Goal: Information Seeking & Learning: Learn about a topic

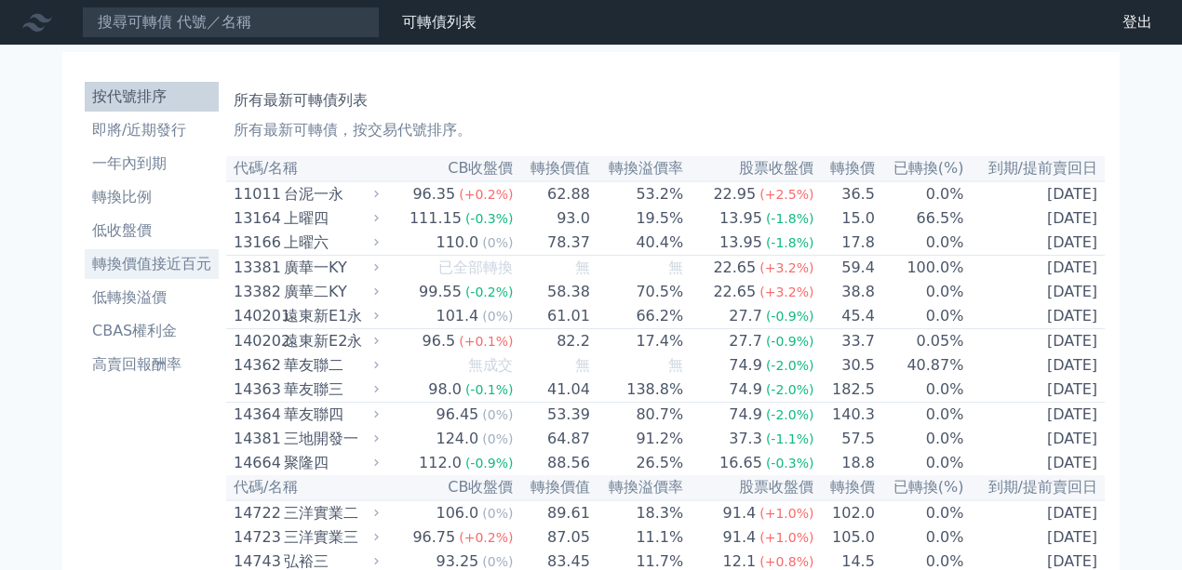
click at [153, 273] on li "轉換價值接近百元" at bounding box center [152, 264] width 134 height 22
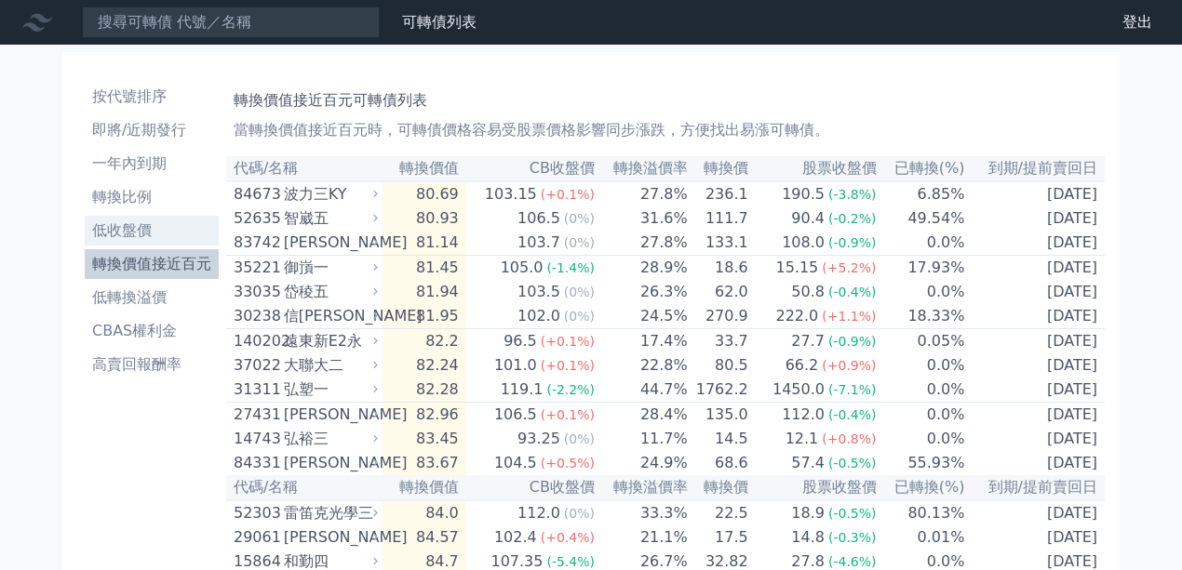
click at [143, 239] on li "低收盤價" at bounding box center [152, 231] width 134 height 22
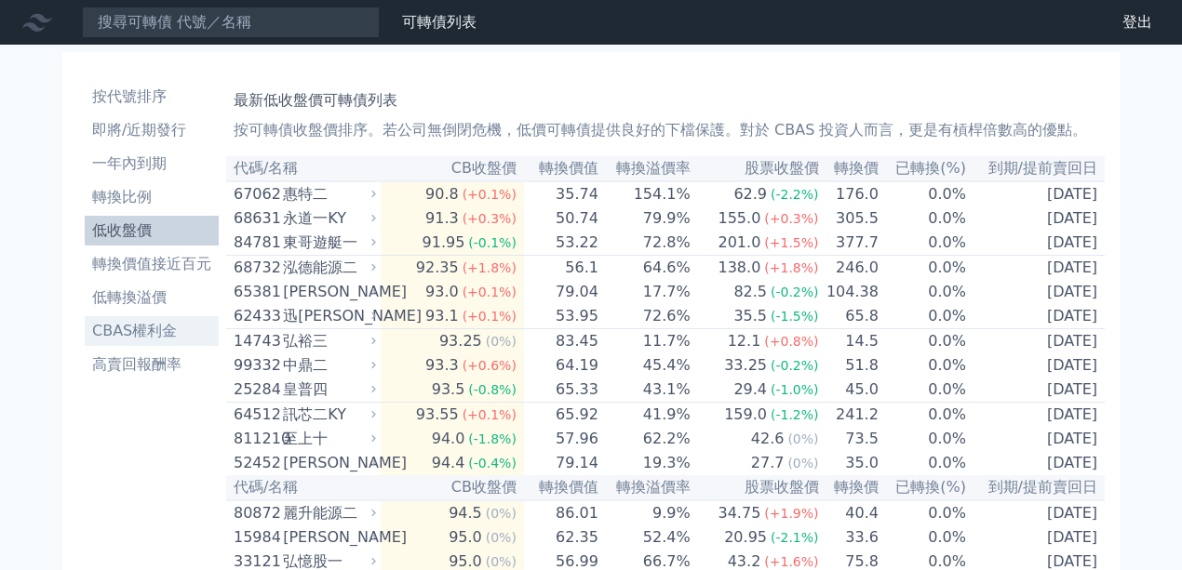
click at [142, 331] on li "CBAS權利金" at bounding box center [152, 331] width 134 height 22
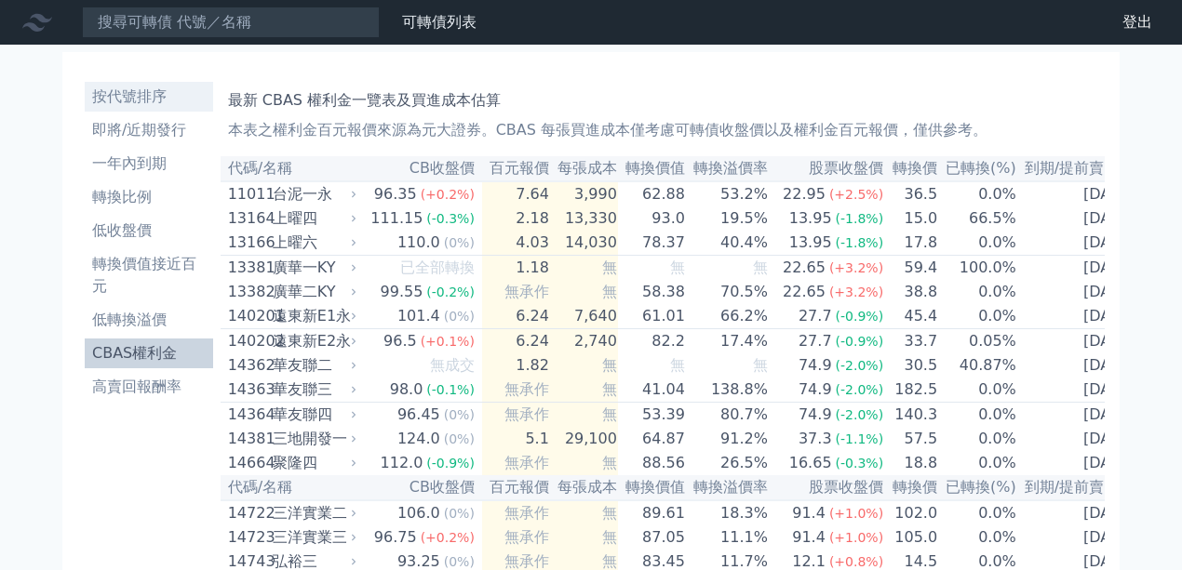
click at [139, 100] on li "按代號排序" at bounding box center [149, 97] width 128 height 22
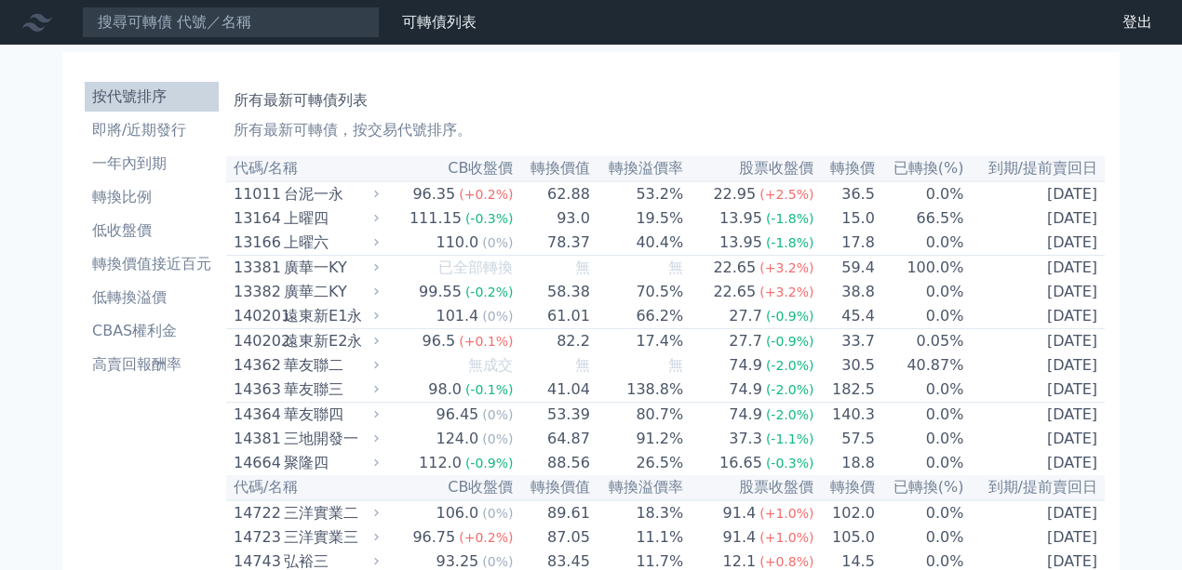
click at [634, 106] on h1 "所有最新可轉債列表" at bounding box center [665, 100] width 863 height 22
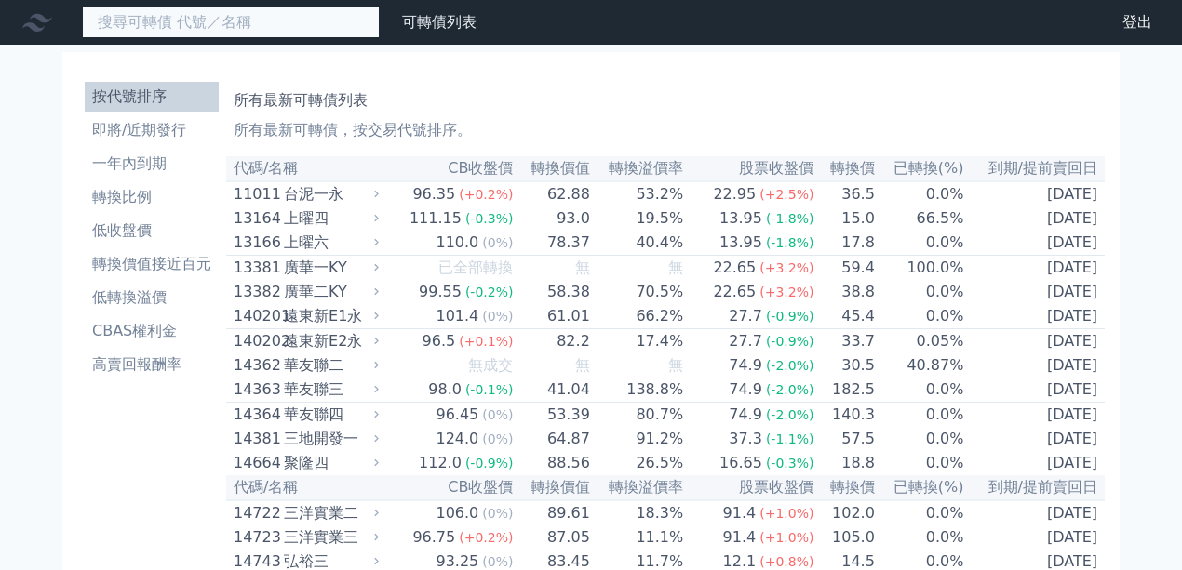
click at [363, 35] on input at bounding box center [231, 23] width 298 height 32
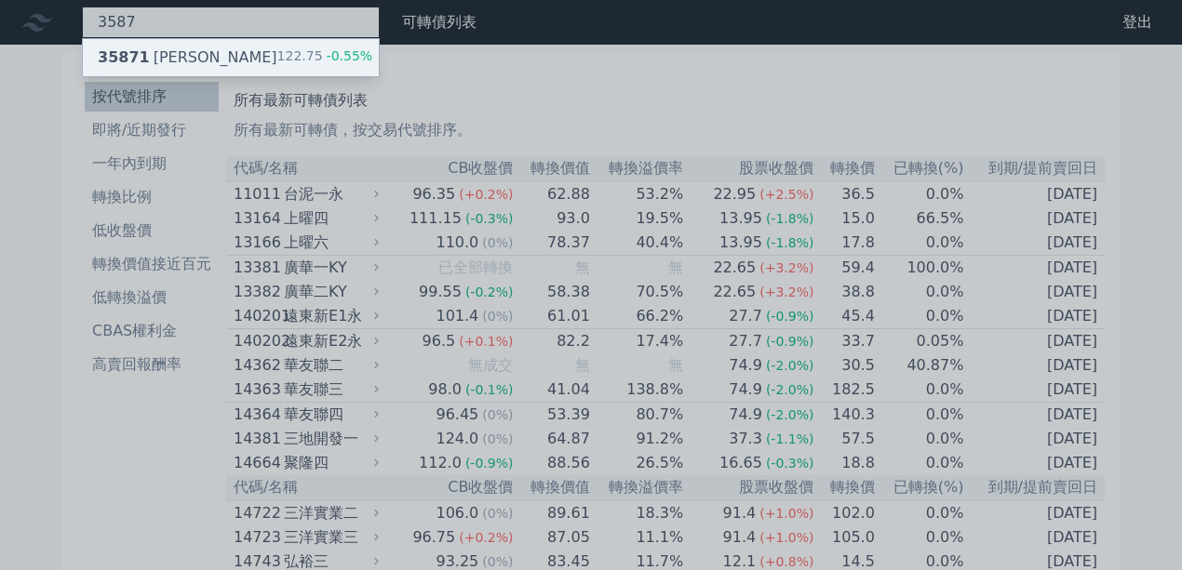
type input "3587"
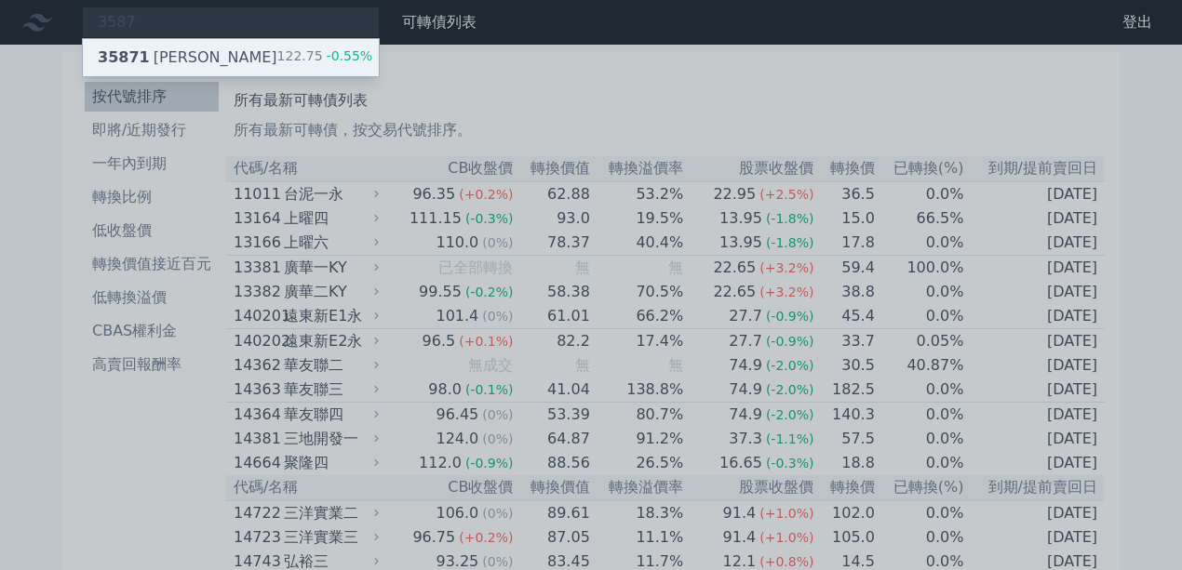
click at [333, 60] on span "-0.55%" at bounding box center [348, 55] width 50 height 15
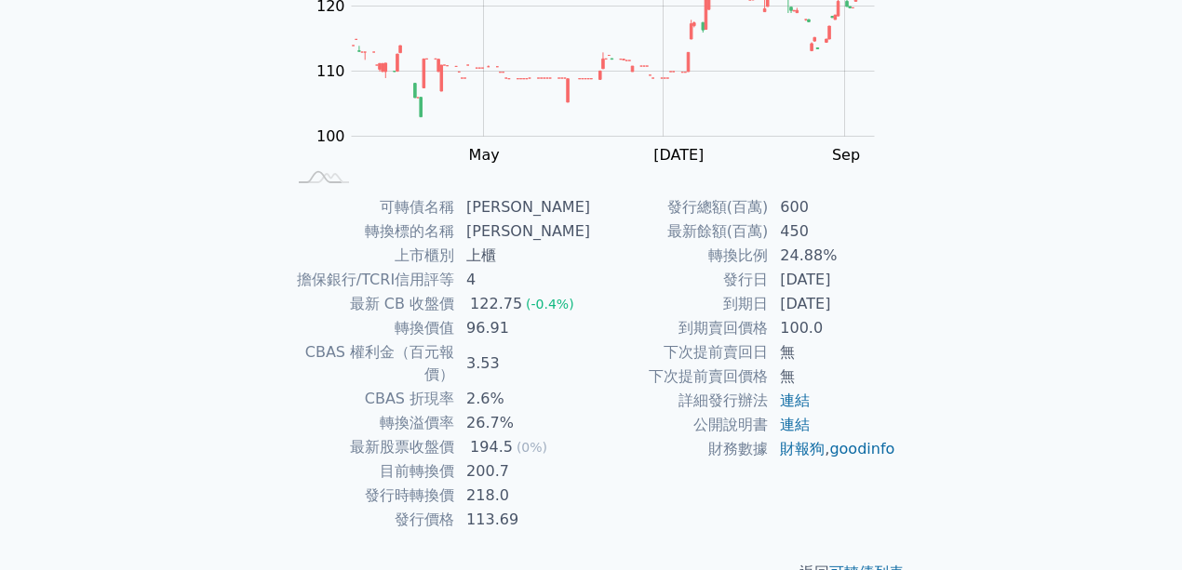
scroll to position [291, 0]
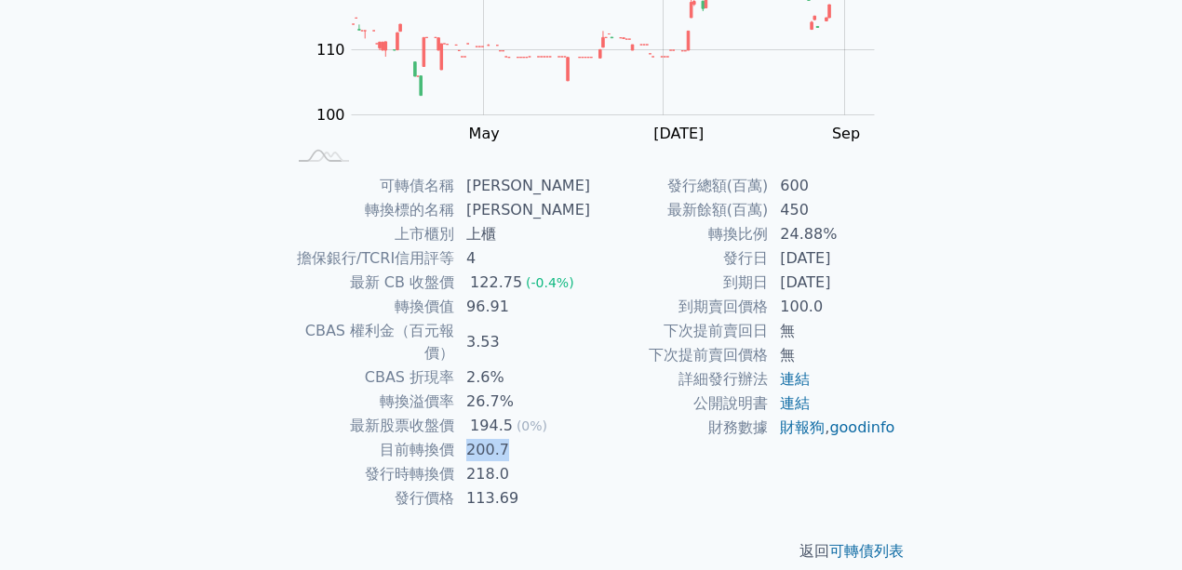
drag, startPoint x: 472, startPoint y: 427, endPoint x: 536, endPoint y: 426, distance: 64.2
click at [535, 438] on td "200.7" at bounding box center [523, 450] width 136 height 24
